Goal: Use online tool/utility: Utilize a website feature to perform a specific function

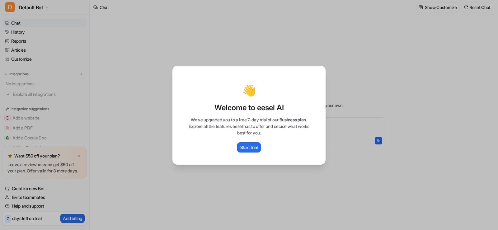
type textarea "**********"
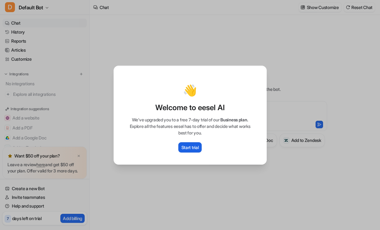
click at [185, 145] on p "Start trial" at bounding box center [190, 147] width 17 height 7
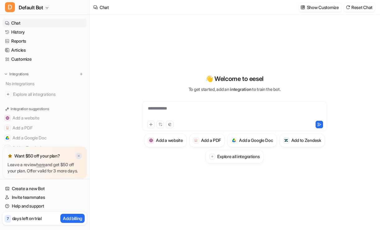
click at [79, 154] on img at bounding box center [79, 156] width 4 height 4
